Goal: Task Accomplishment & Management: Manage account settings

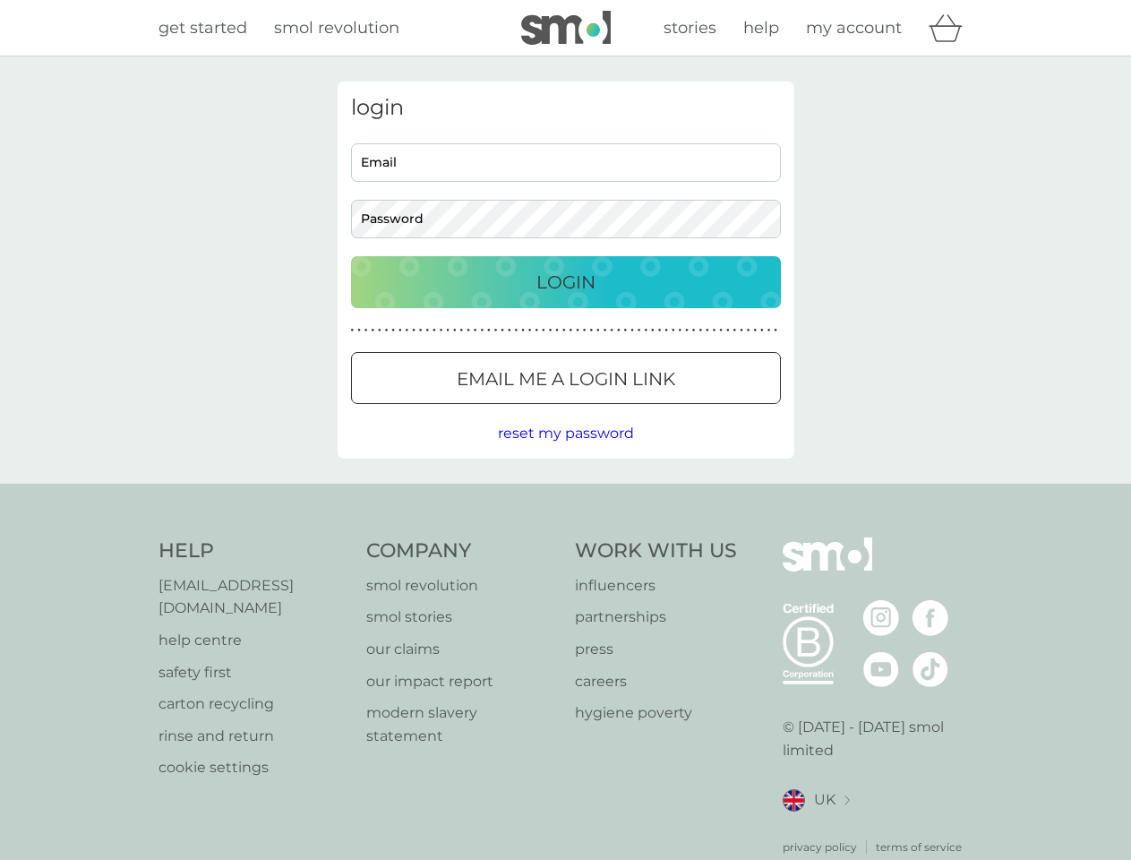
click at [951, 28] on icon "basket" at bounding box center [946, 28] width 34 height 28
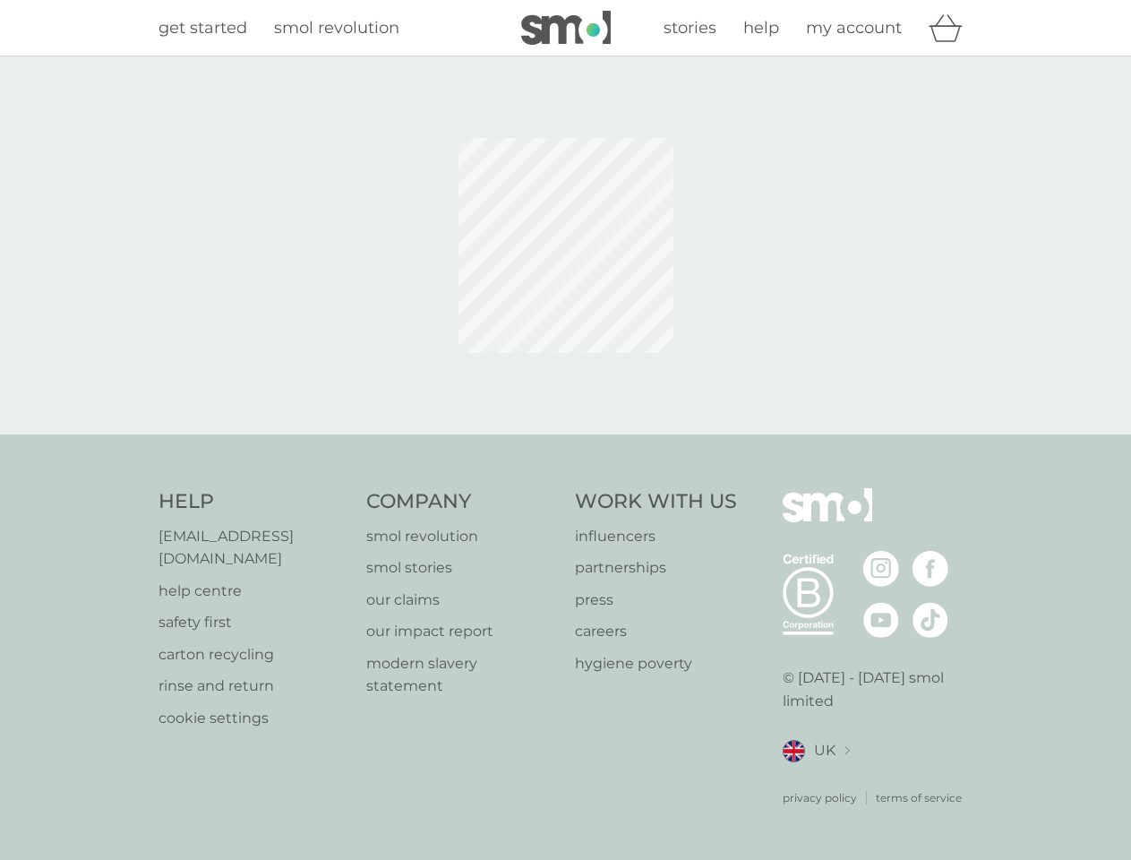
click at [566, 378] on div at bounding box center [566, 246] width 484 height 328
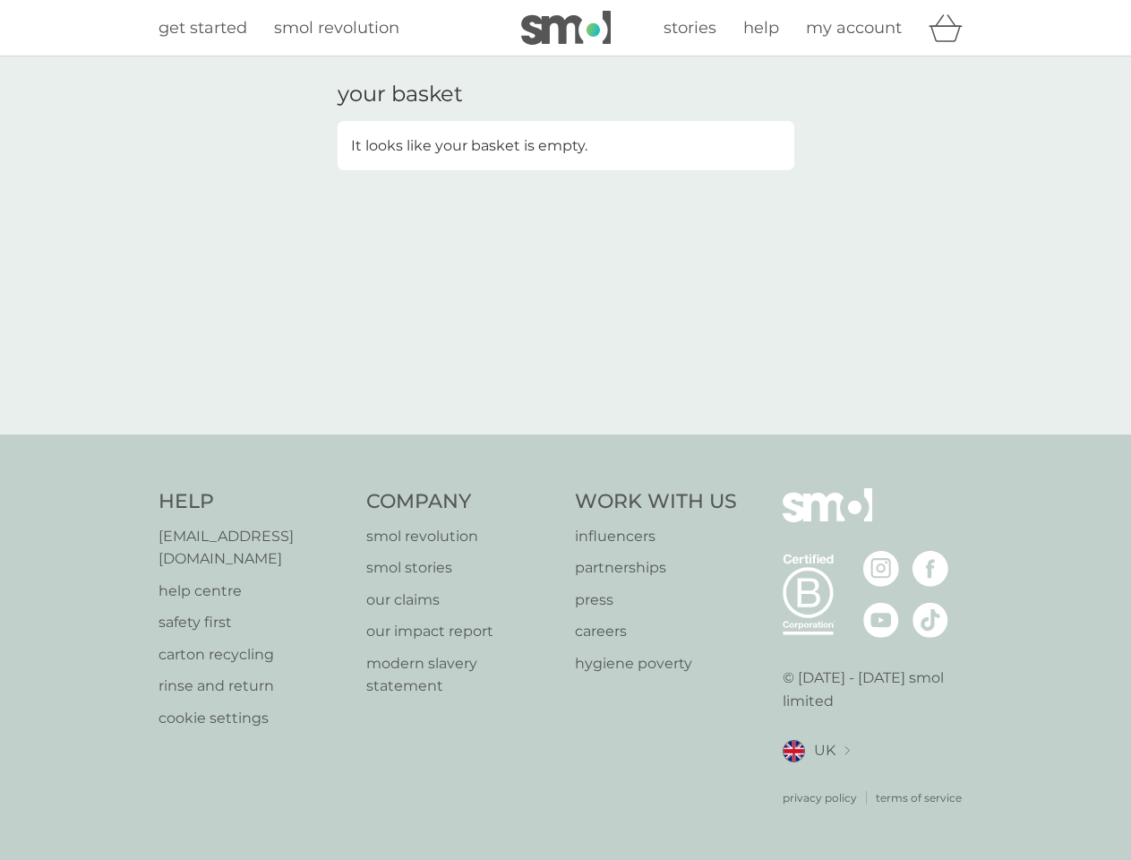
click at [565, 434] on div "your basket It looks like your basket is empty." at bounding box center [565, 245] width 1131 height 378
click at [816, 778] on div "privacy policy terms of service" at bounding box center [878, 784] width 191 height 44
